Goal: Navigation & Orientation: Find specific page/section

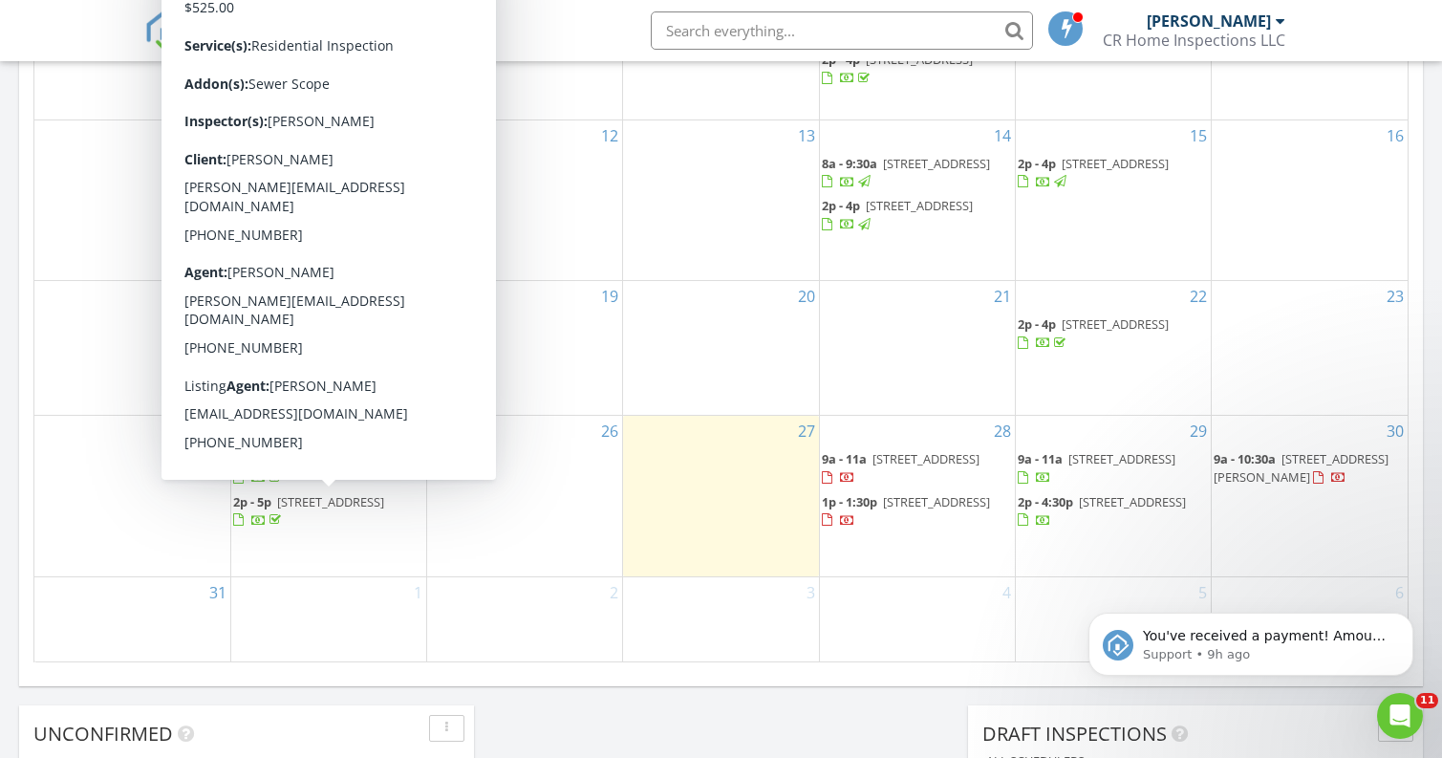
scroll to position [1090, 0]
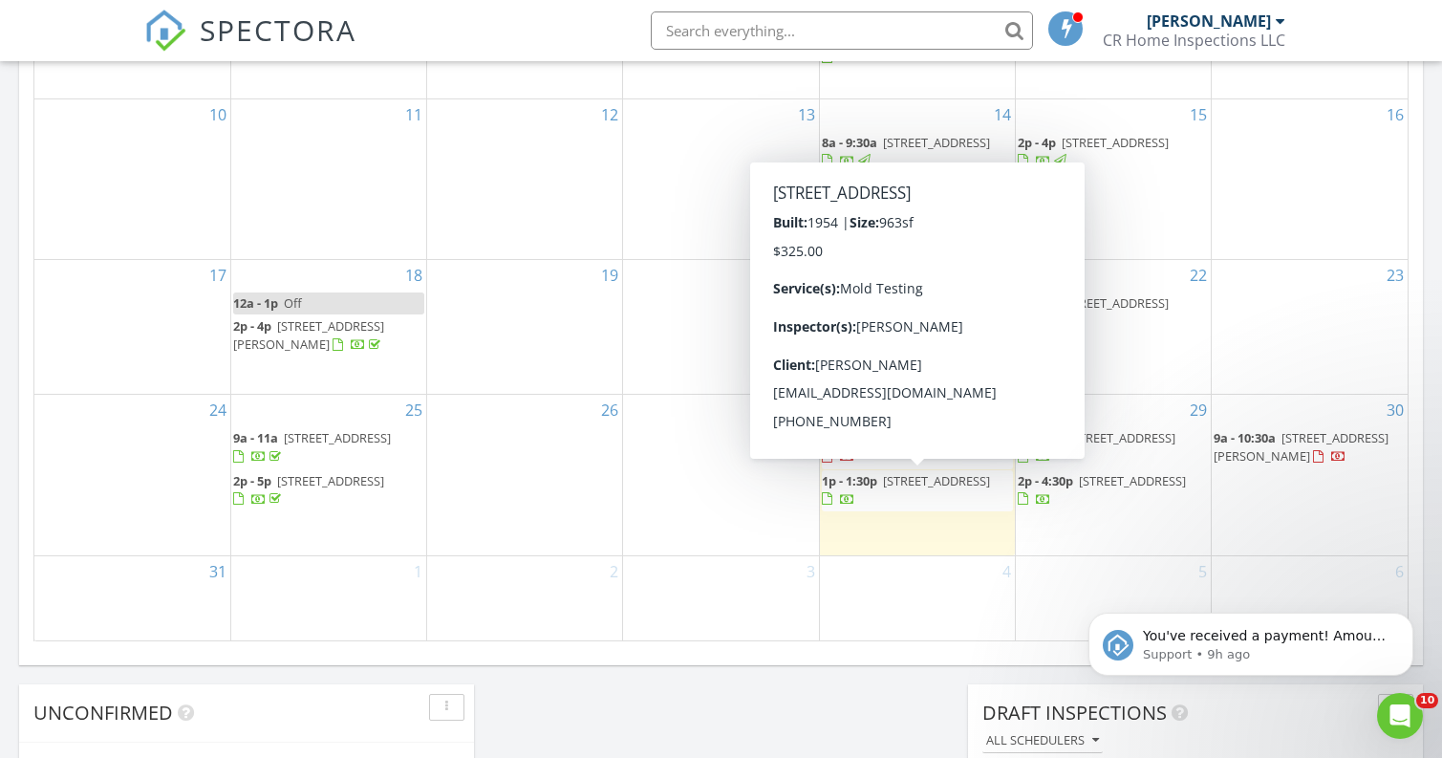
scroll to position [1114, 0]
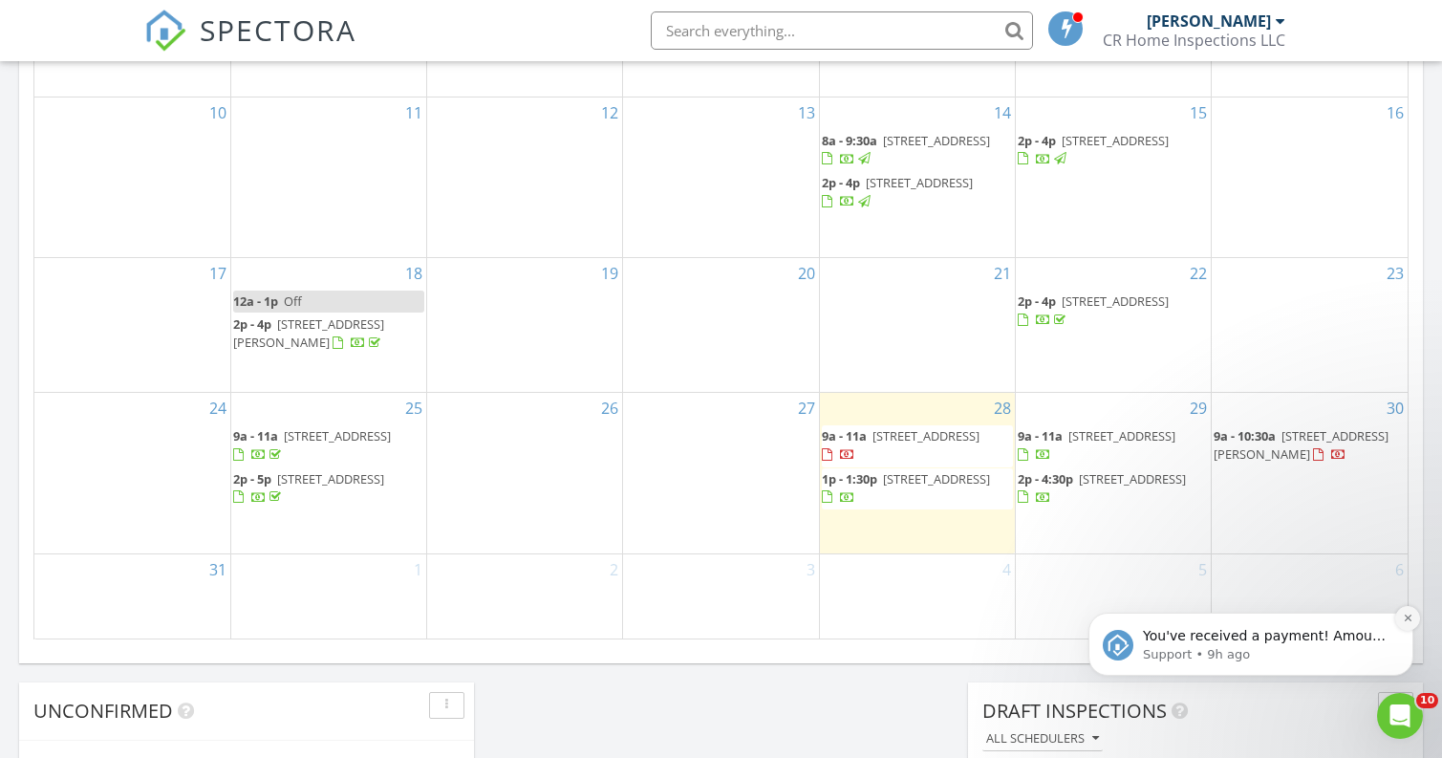
click at [1412, 621] on icon "Dismiss notification" at bounding box center [1408, 618] width 11 height 11
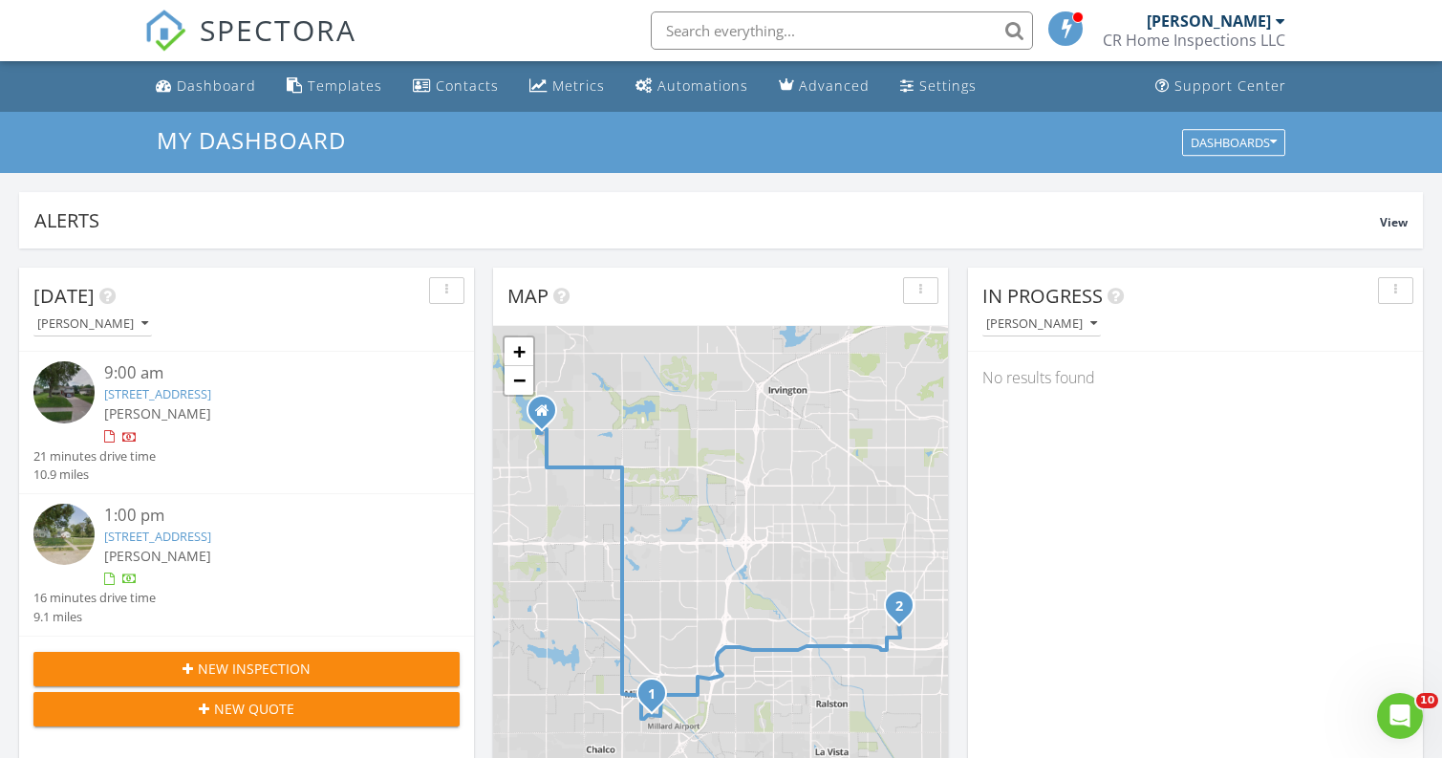
scroll to position [0, 0]
click at [1073, 17] on div at bounding box center [1077, 16] width 11 height 11
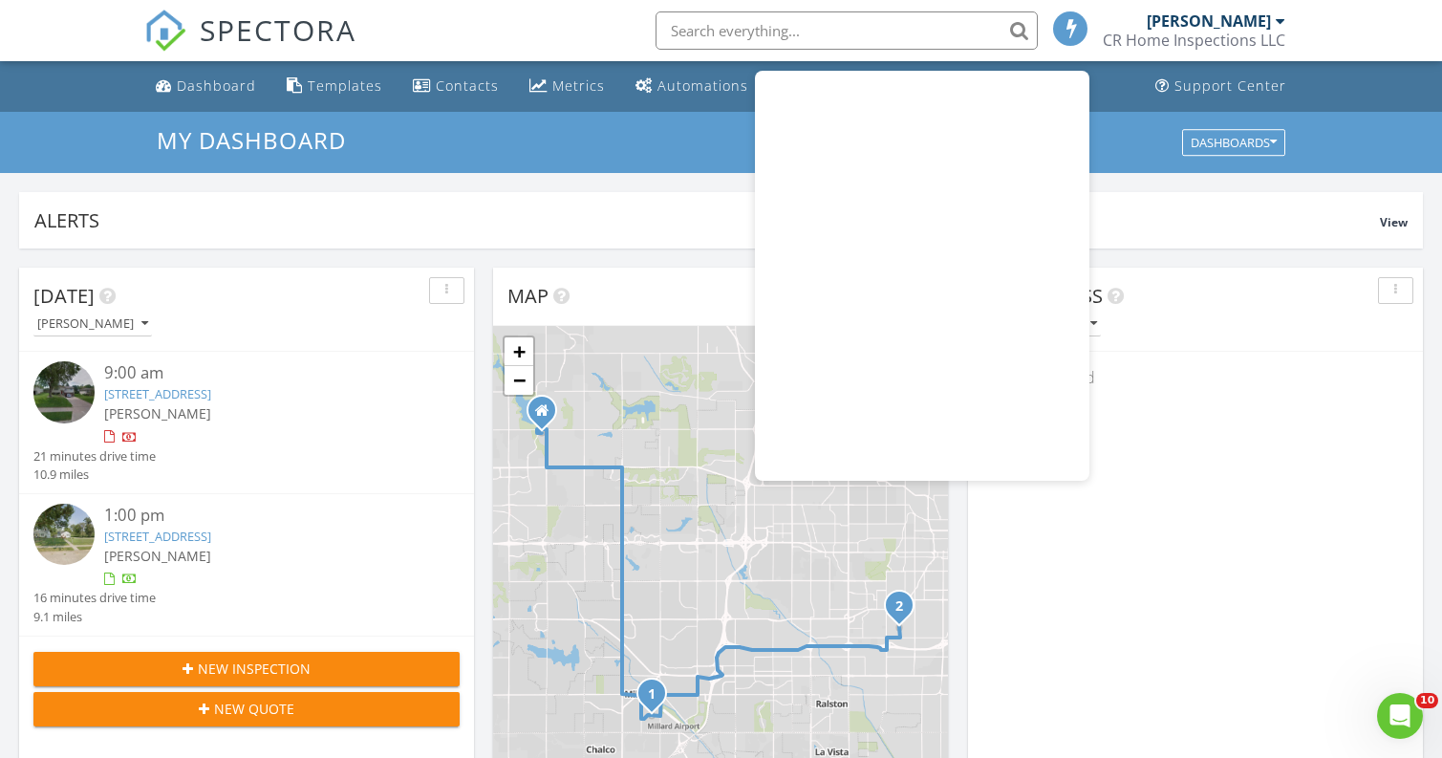
click at [1049, 33] on li at bounding box center [1071, 30] width 50 height 61
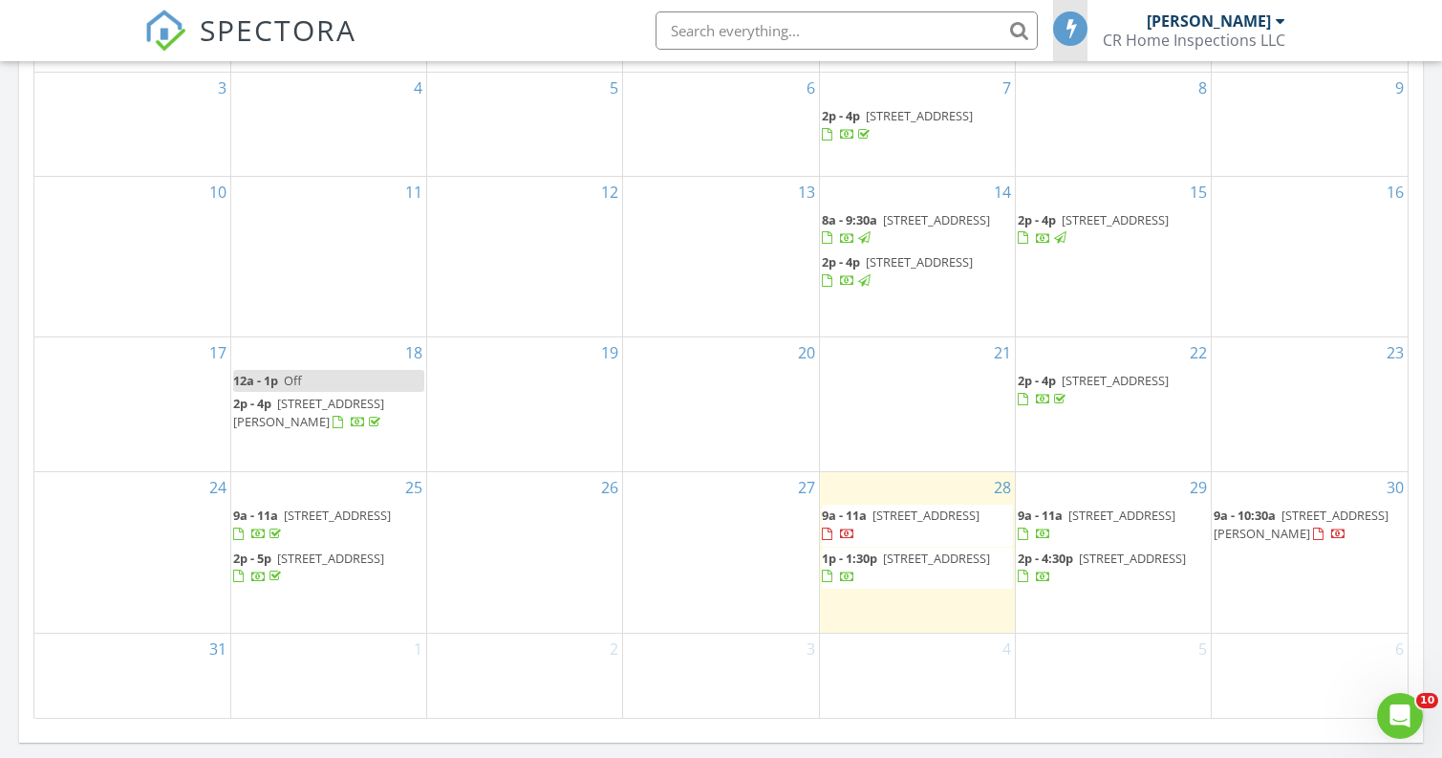
scroll to position [1041, 0]
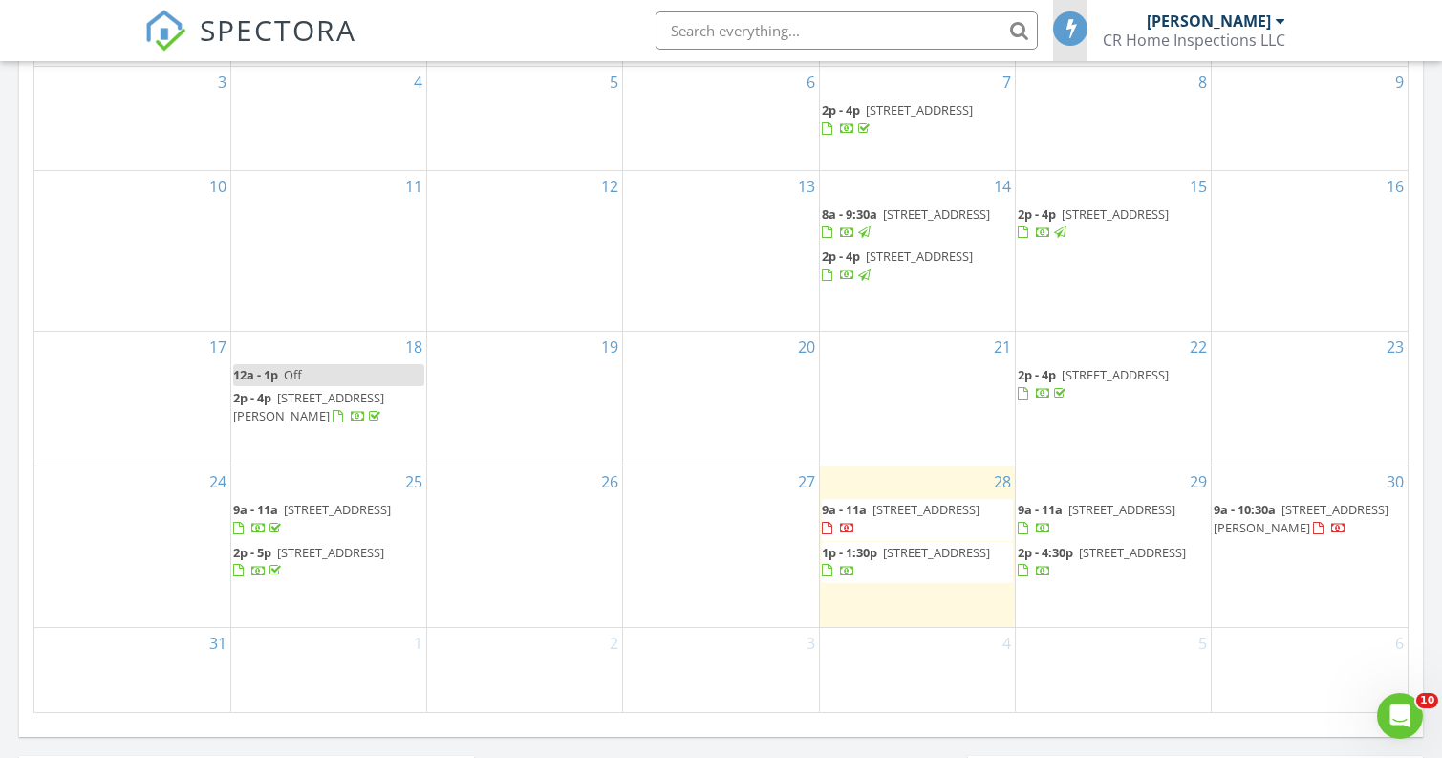
click at [1424, 162] on div "Today Chad Noahr 9:00 am 13555 Z St, Omaha, NE 68137 Chad Noahr 21 minutes driv…" at bounding box center [721, 78] width 1442 height 1740
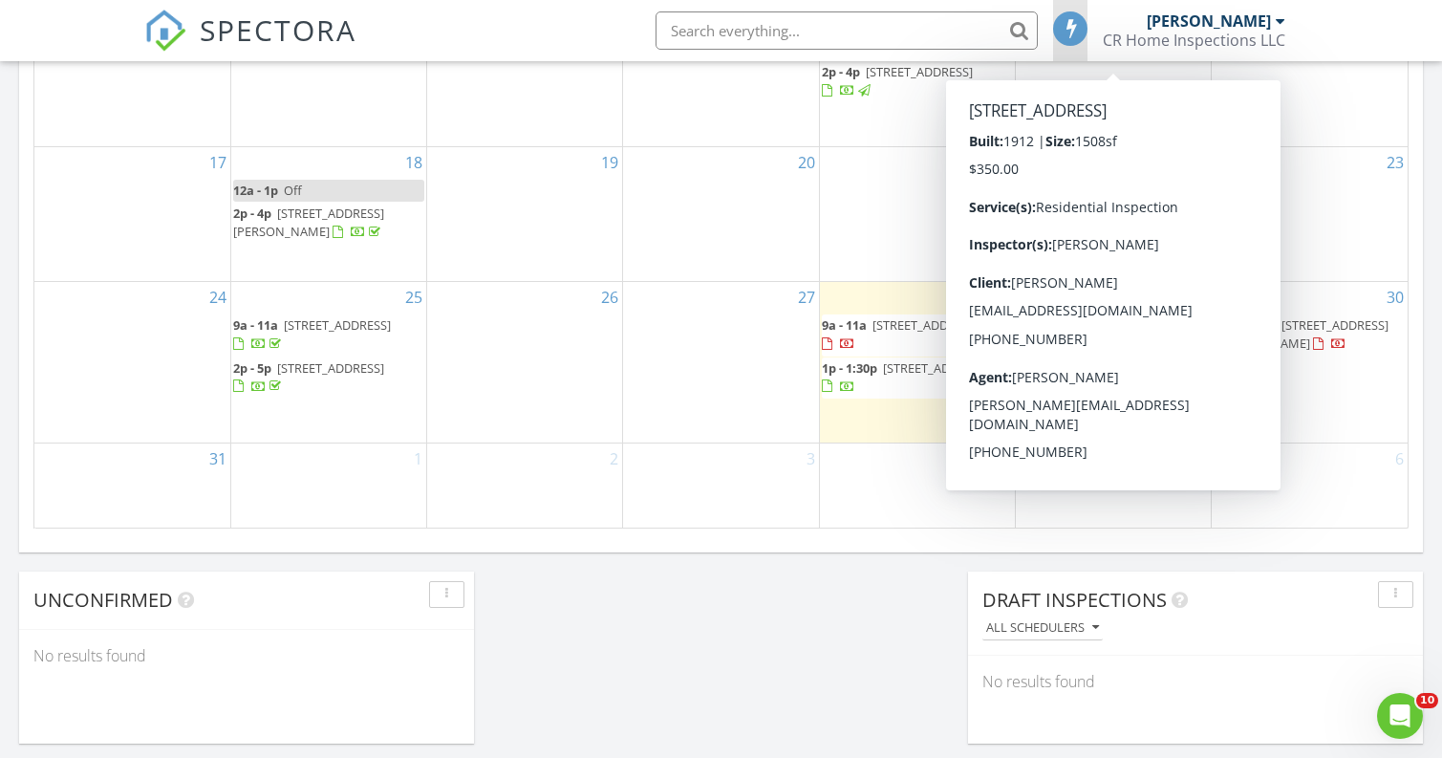
scroll to position [1408, 0]
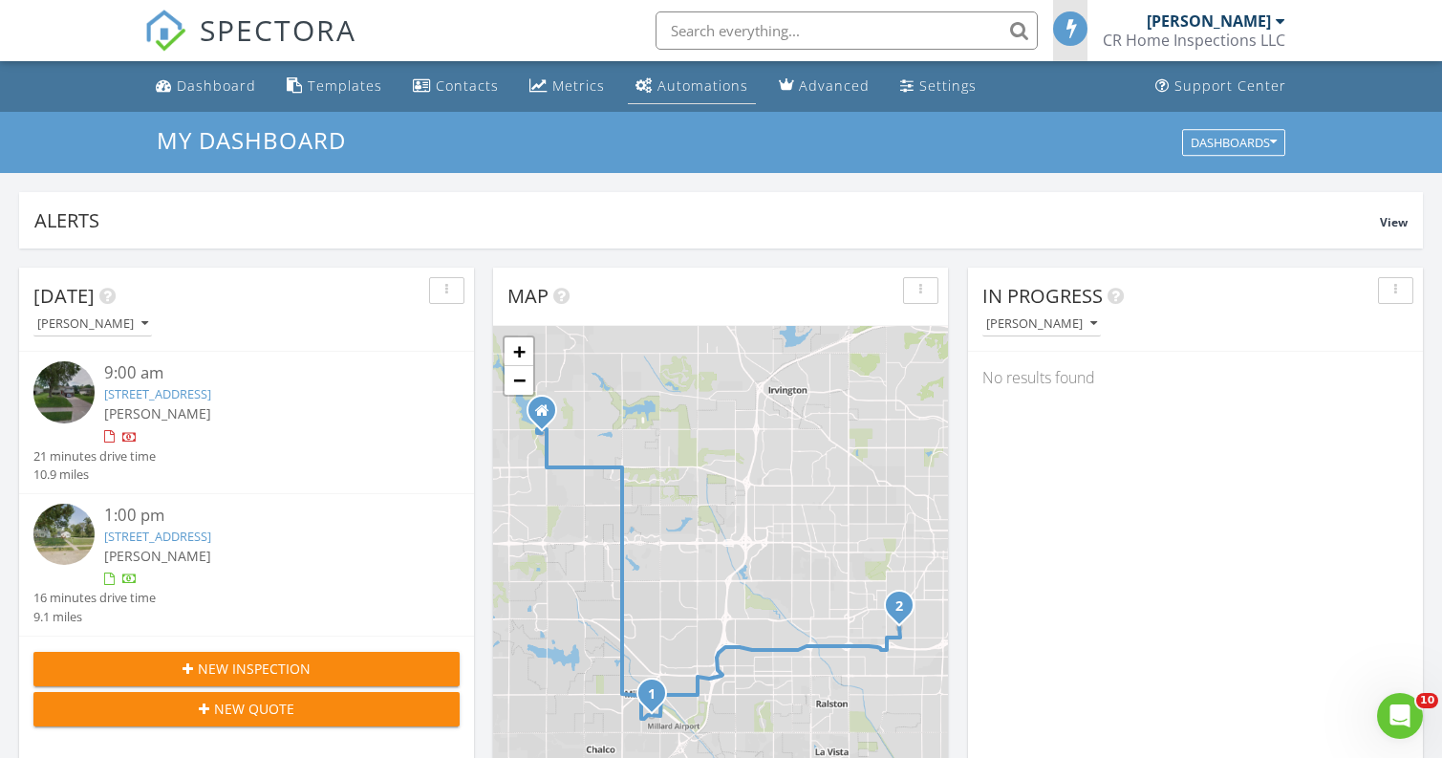
scroll to position [0, 0]
click at [1415, 723] on div "Open Intercom Messenger" at bounding box center [1397, 713] width 63 height 63
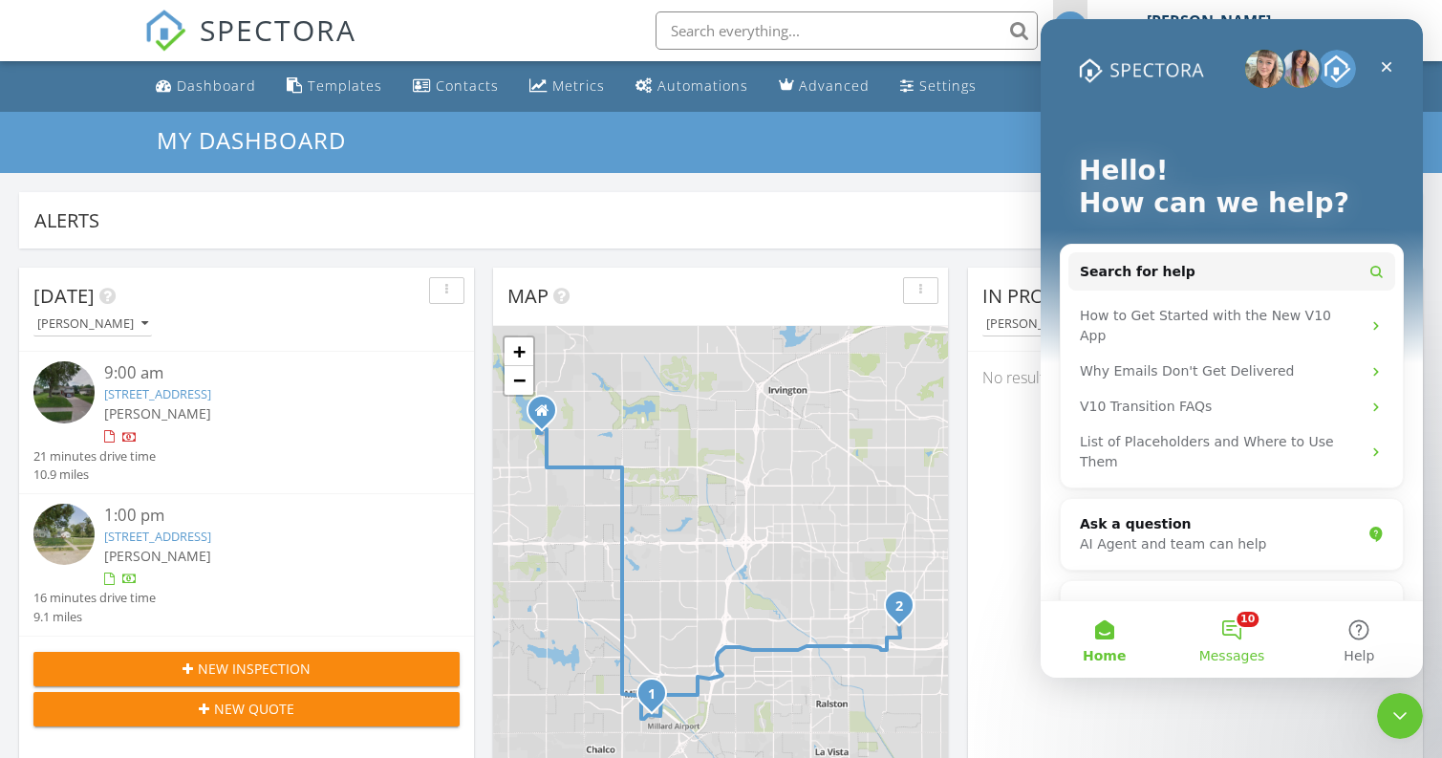
click at [1244, 624] on button "10 Messages" at bounding box center [1231, 639] width 127 height 76
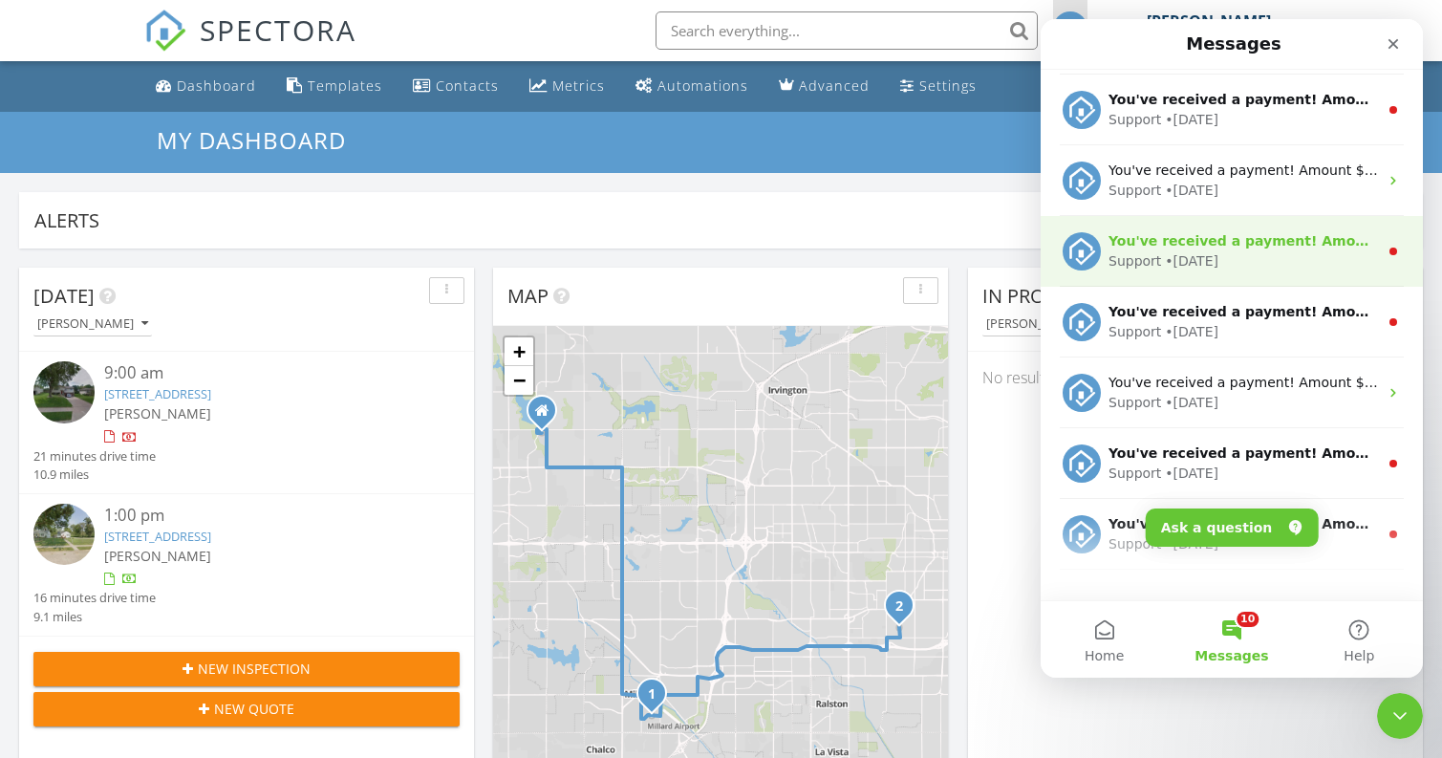
scroll to position [253, 0]
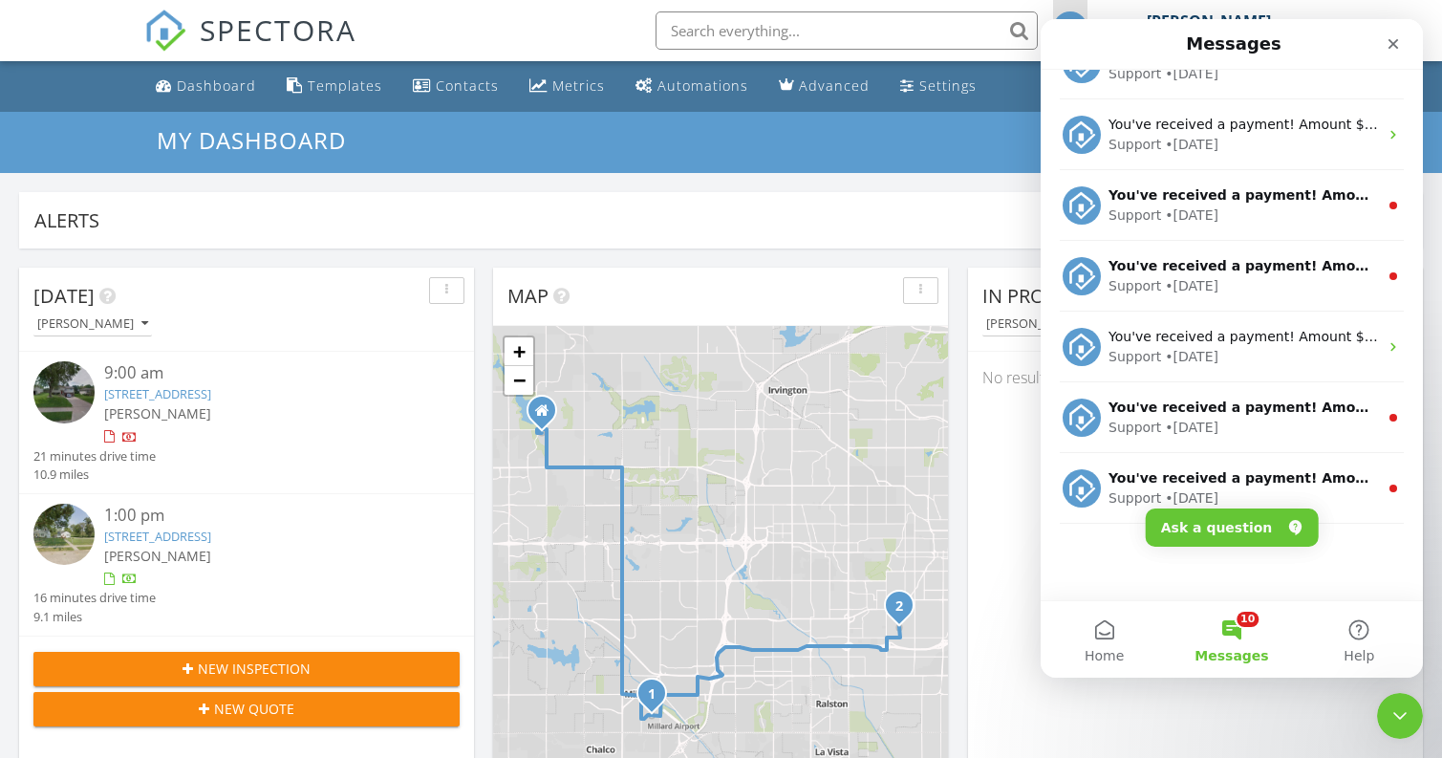
click at [1391, 46] on icon "Close" at bounding box center [1394, 44] width 11 height 11
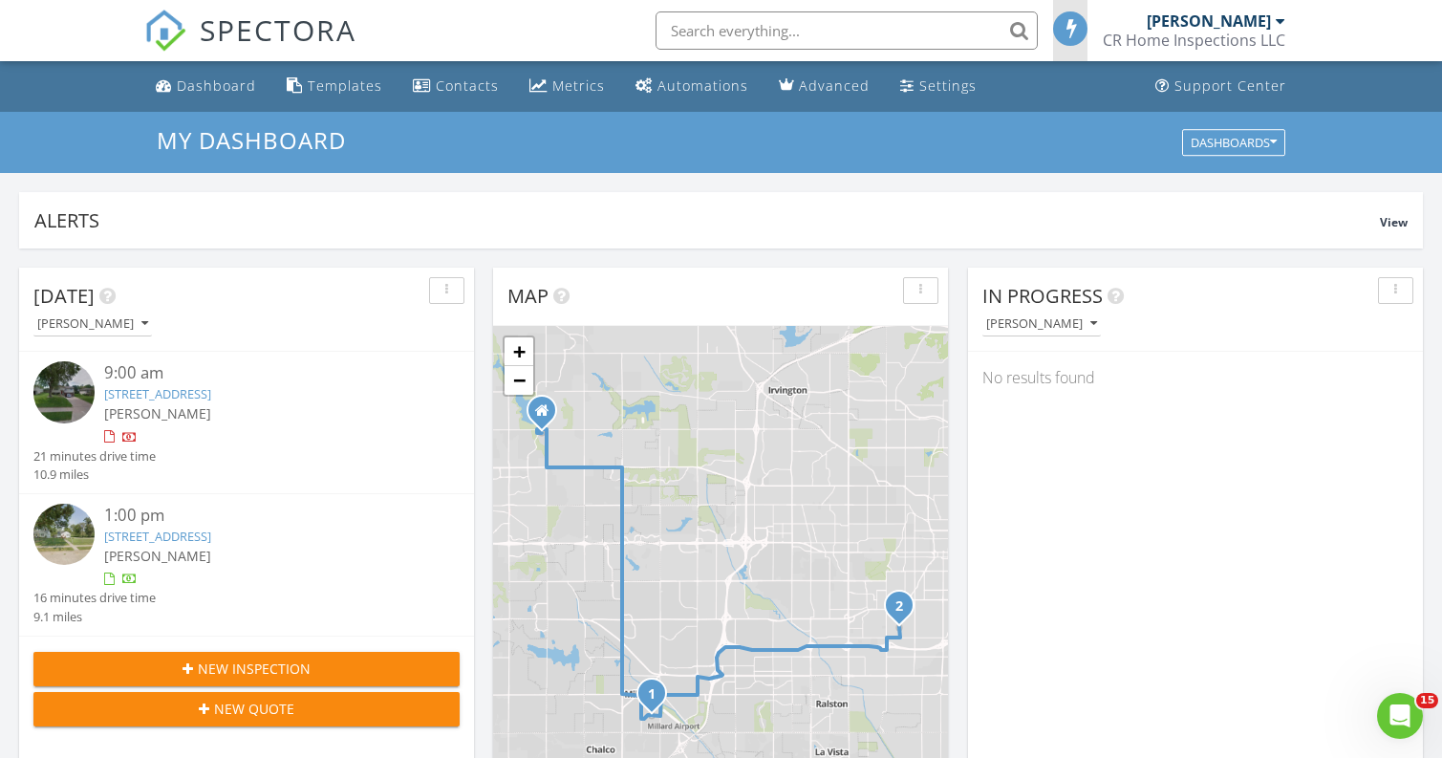
scroll to position [0, 0]
click at [226, 77] on div "Dashboard" at bounding box center [216, 85] width 79 height 18
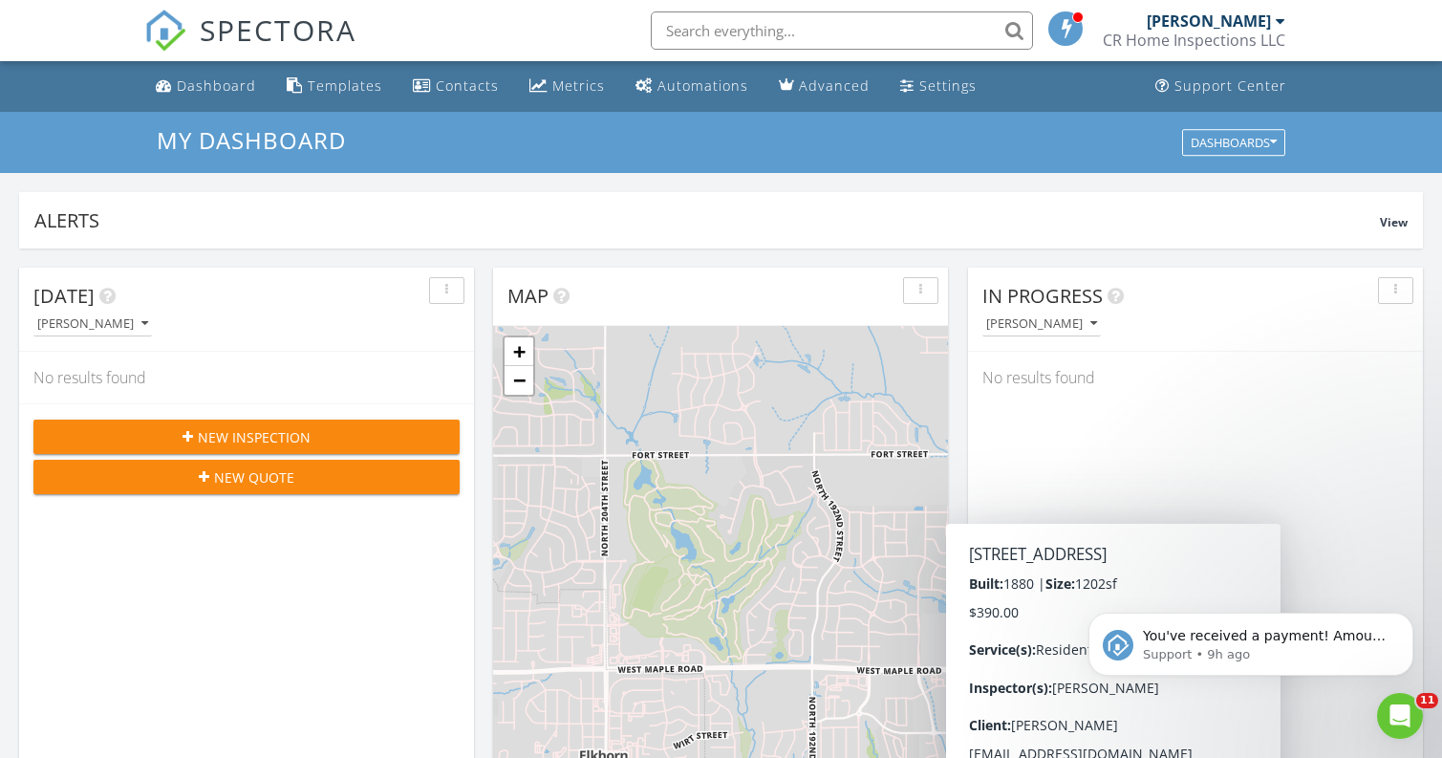
scroll to position [1741, 1443]
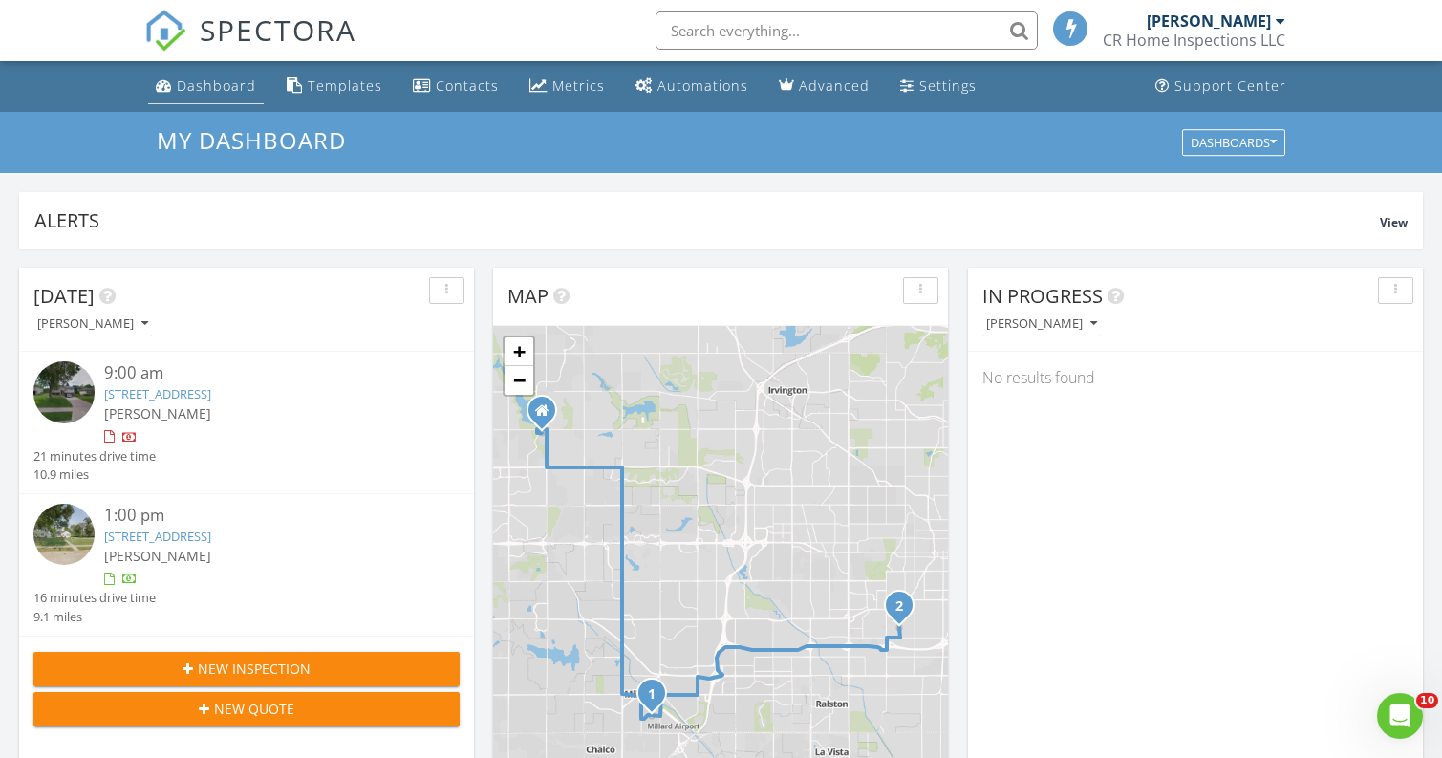
click at [224, 79] on div "Dashboard" at bounding box center [216, 85] width 79 height 18
